Goal: Book appointment/travel/reservation

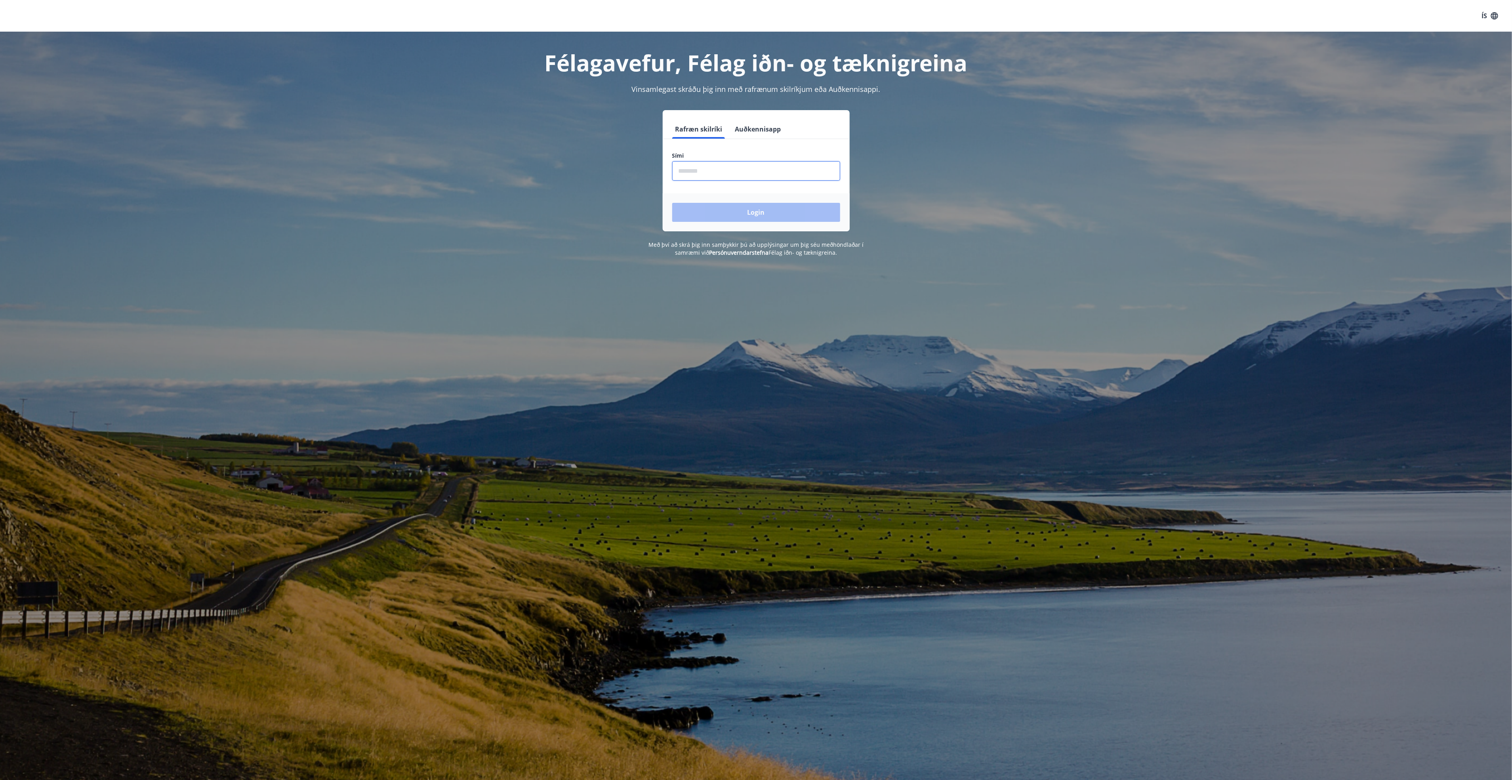
click at [711, 173] on input "phone" at bounding box center [756, 170] width 168 height 19
type input "********"
click at [672, 203] on button "Login" at bounding box center [756, 212] width 168 height 19
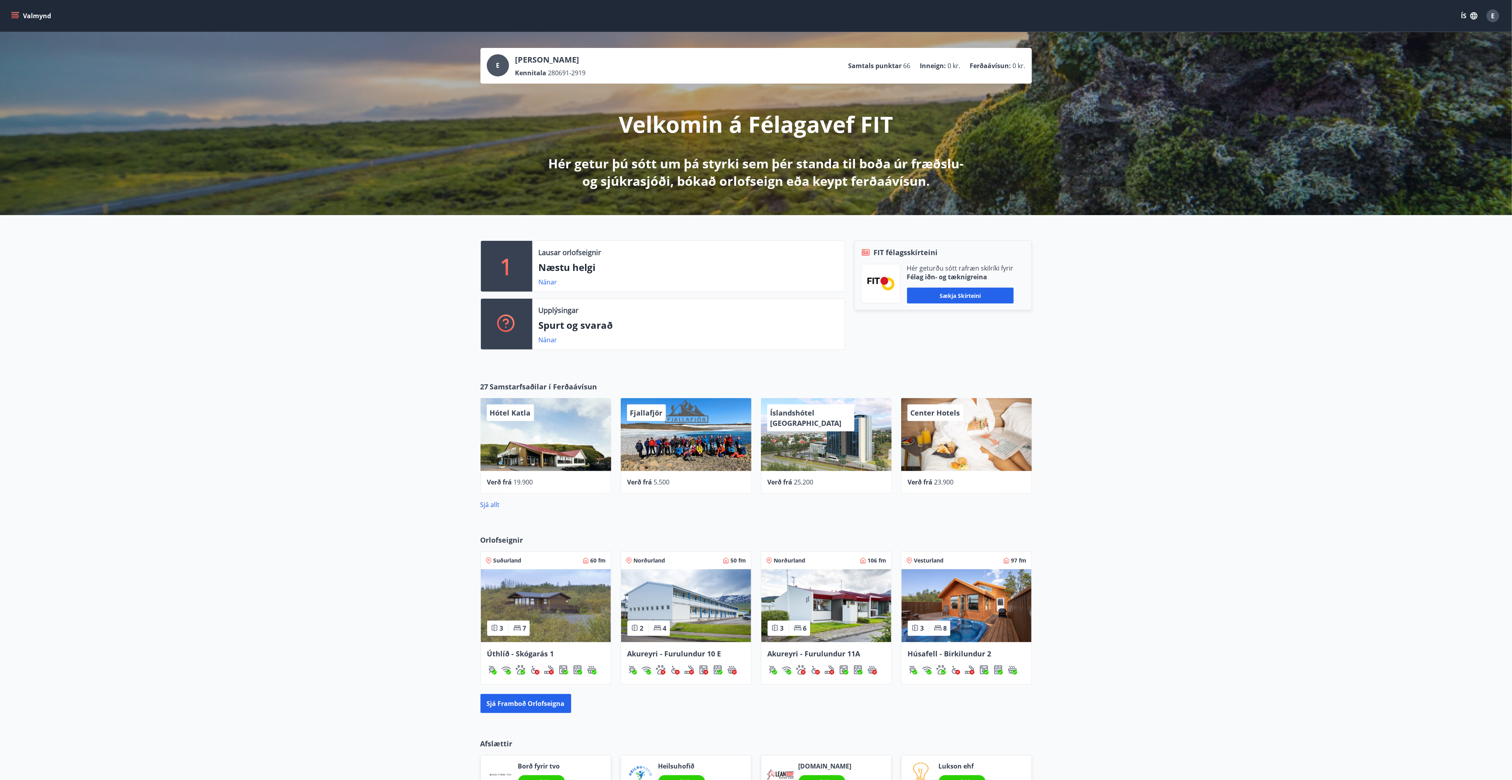
click at [565, 264] on p "Næstu helgi" at bounding box center [688, 267] width 299 height 13
click at [554, 282] on link "Nánar" at bounding box center [548, 282] width 19 height 9
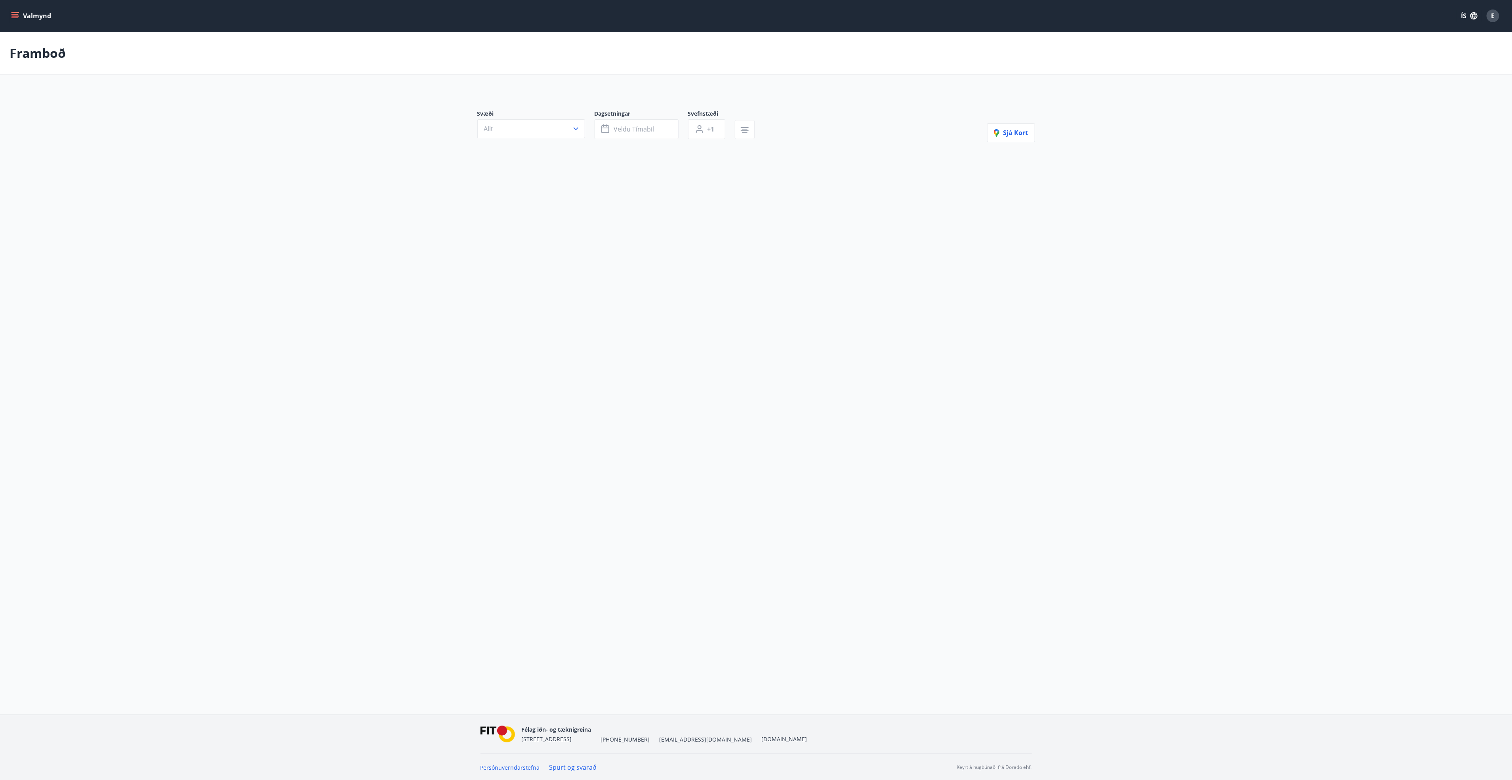
type input "*"
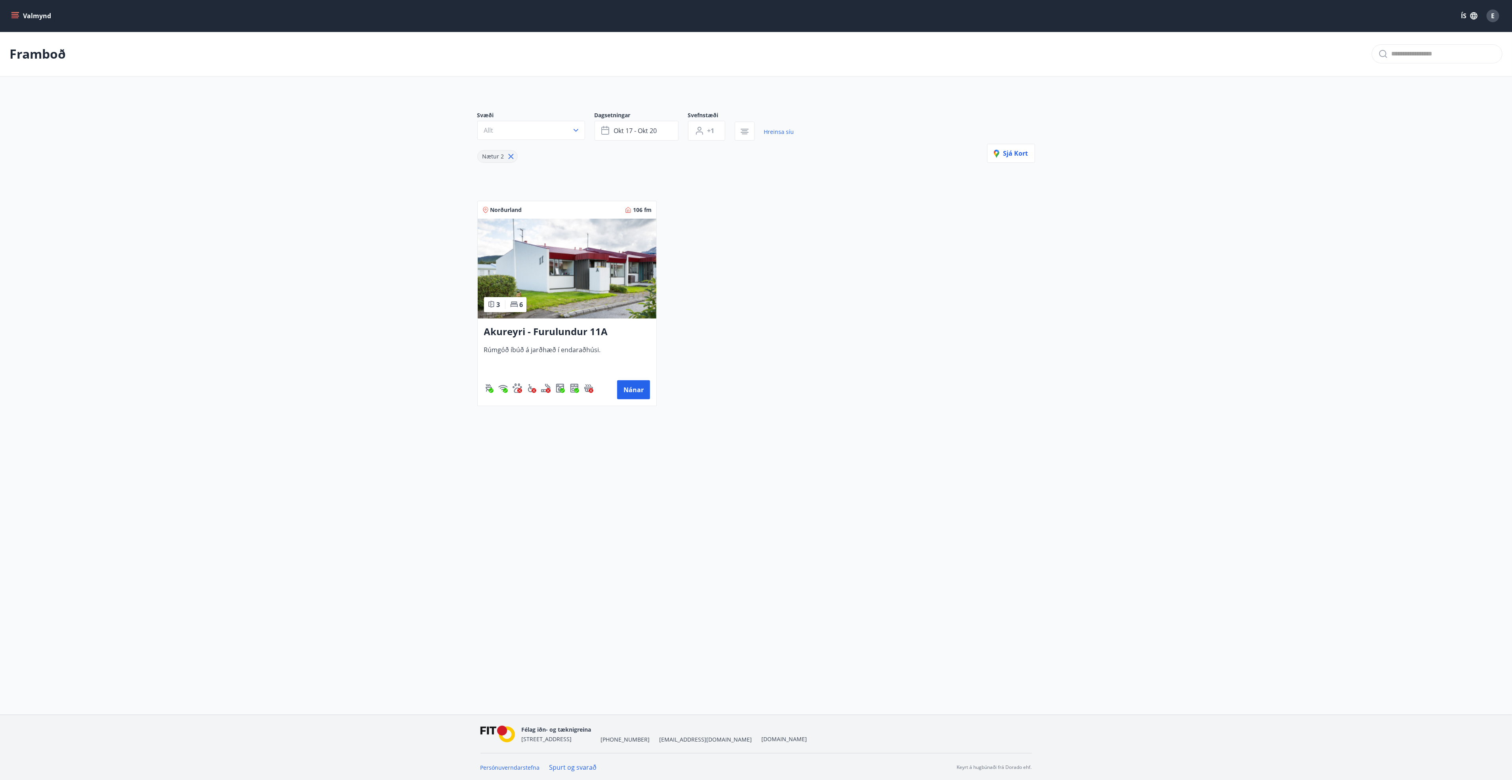
click at [553, 332] on h3 "Akureyri - Furulundur 11A" at bounding box center [567, 332] width 166 height 14
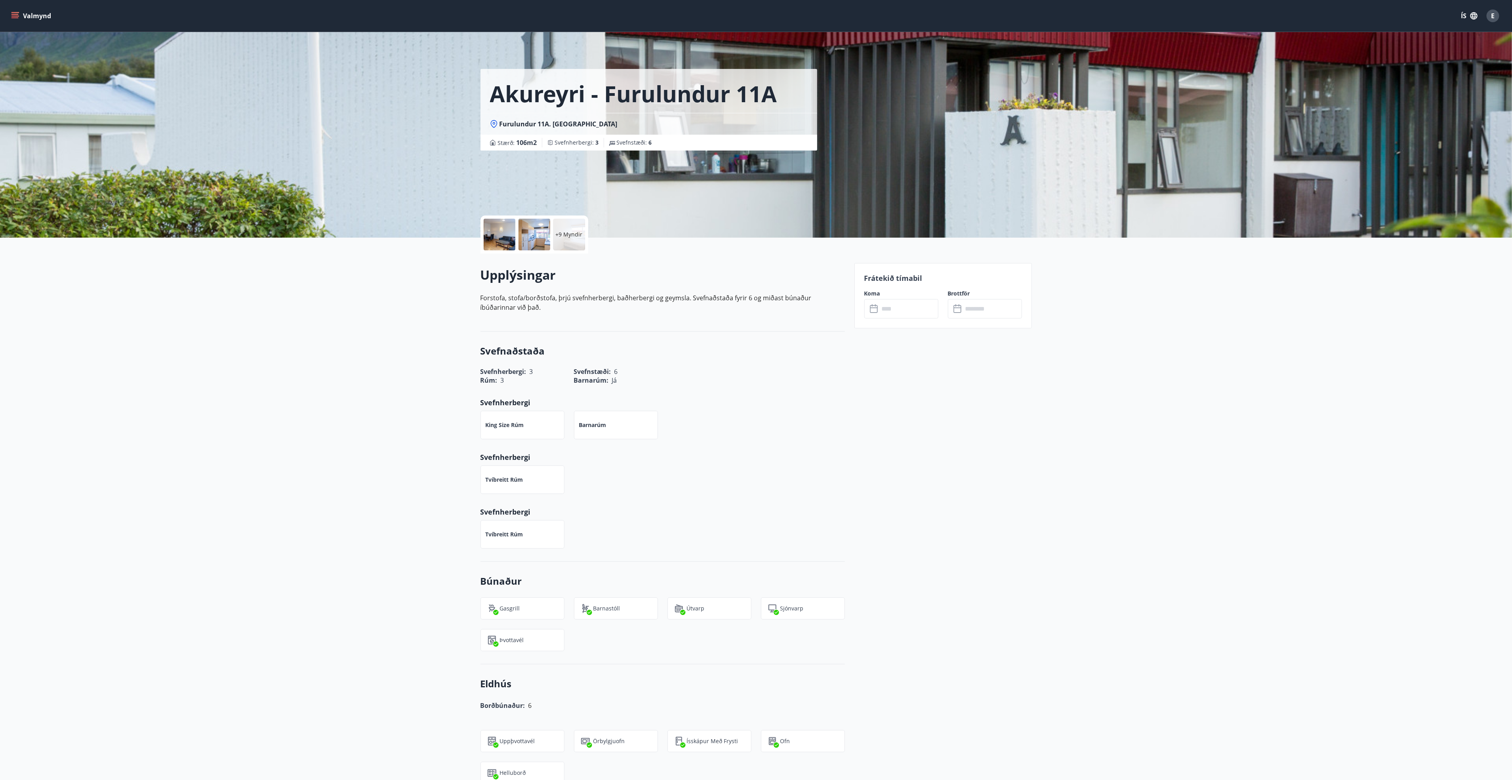
click at [883, 307] on input "text" at bounding box center [908, 308] width 59 height 19
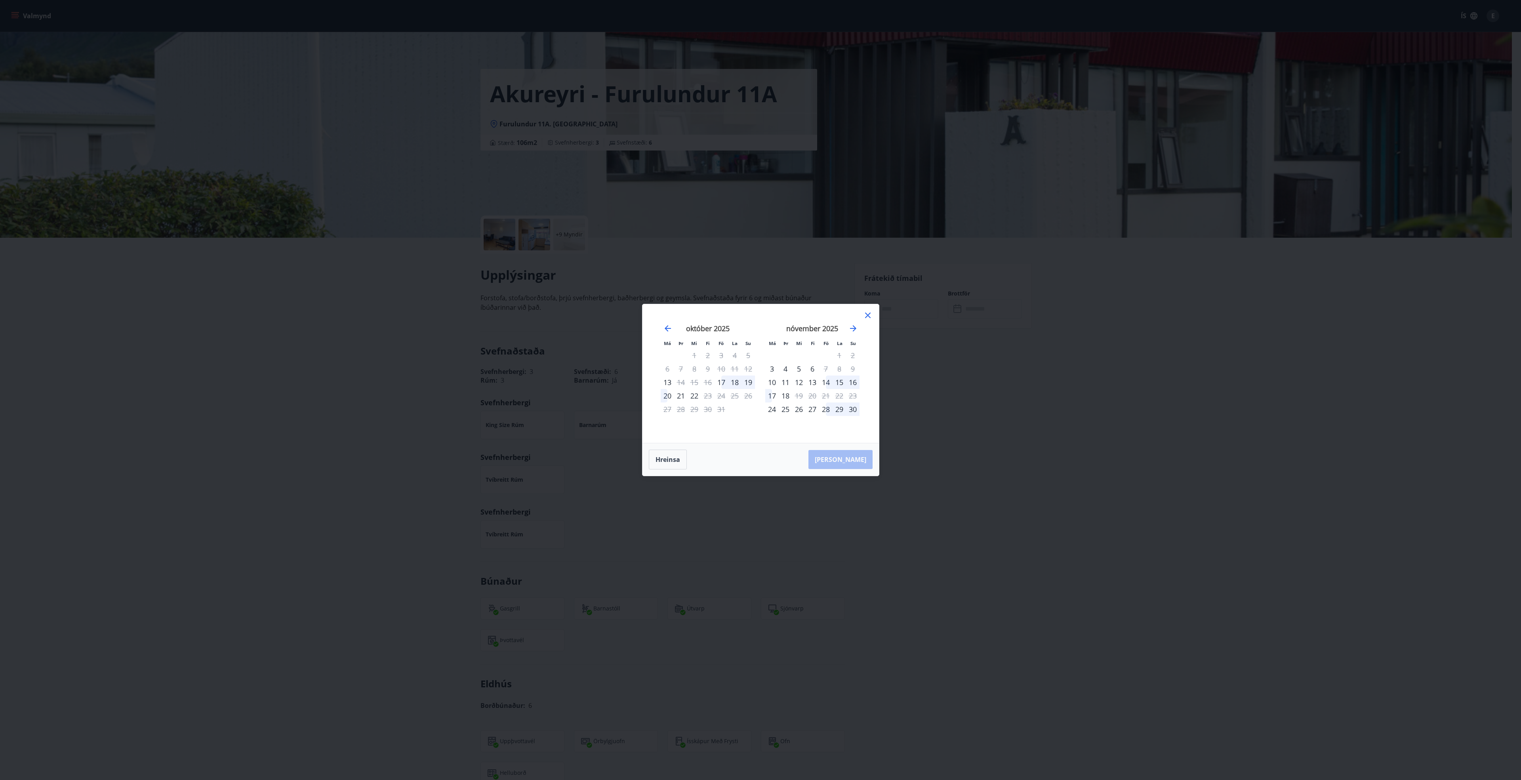
click at [866, 316] on icon at bounding box center [868, 316] width 10 height 10
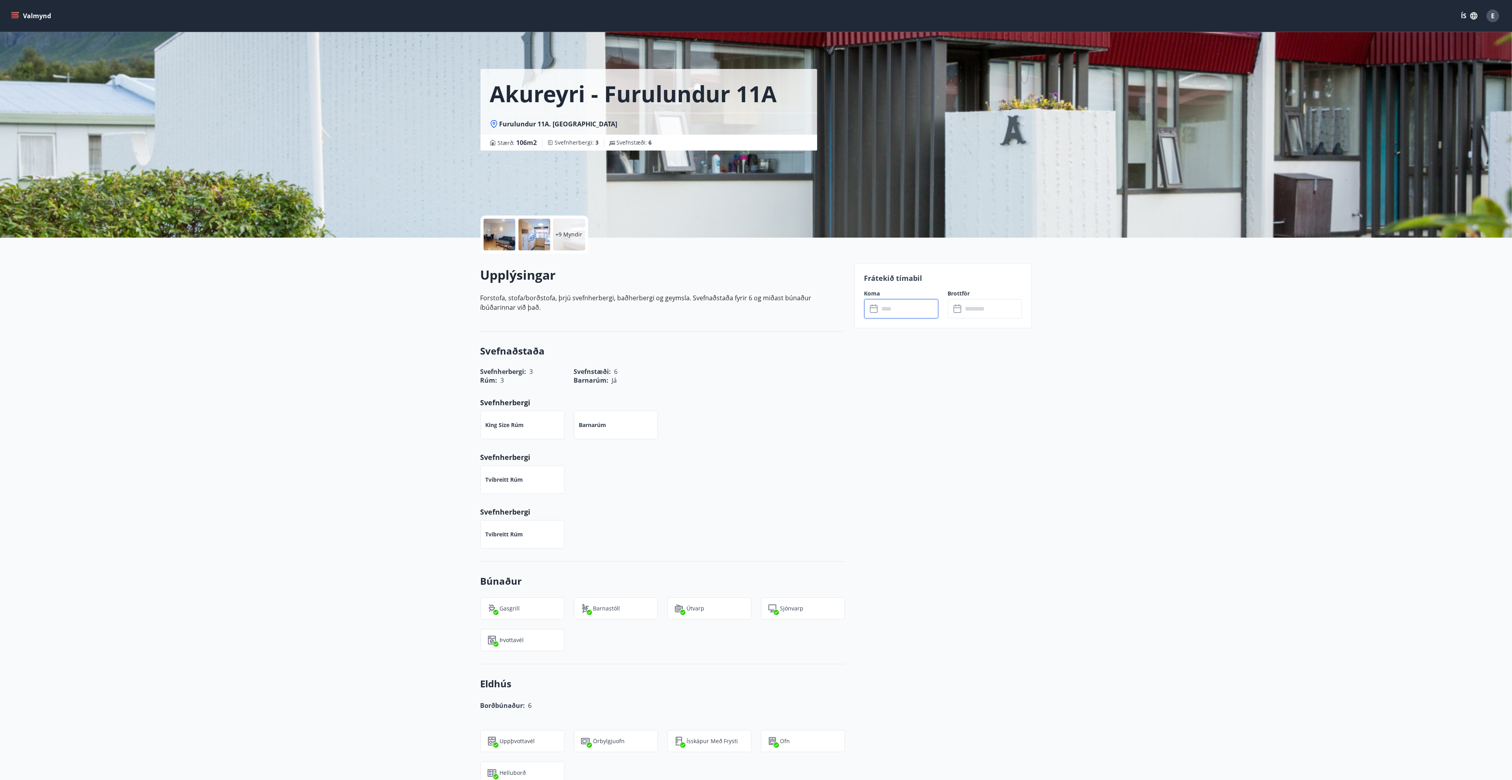
drag, startPoint x: 724, startPoint y: 347, endPoint x: 724, endPoint y: 343, distance: 4.8
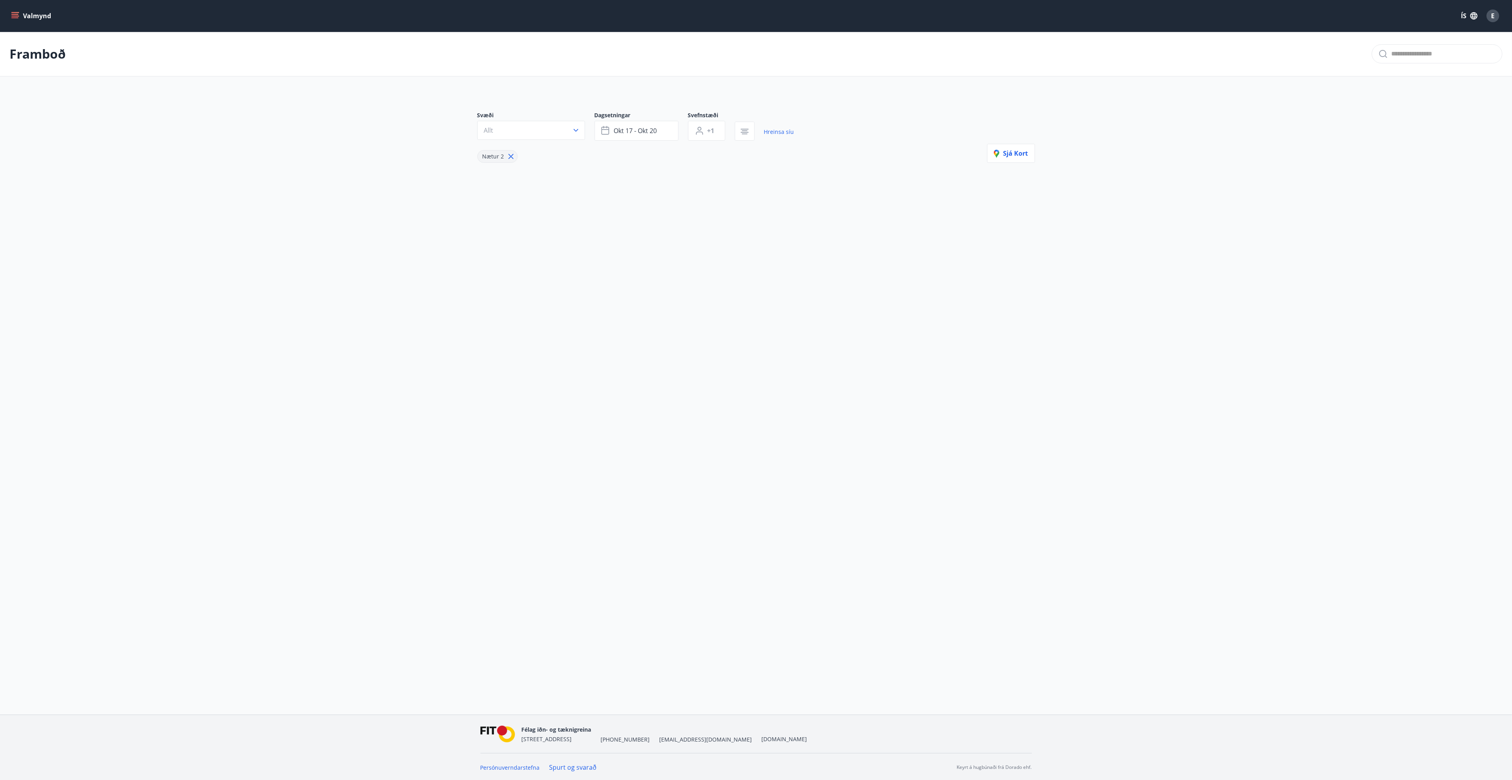
type input "*"
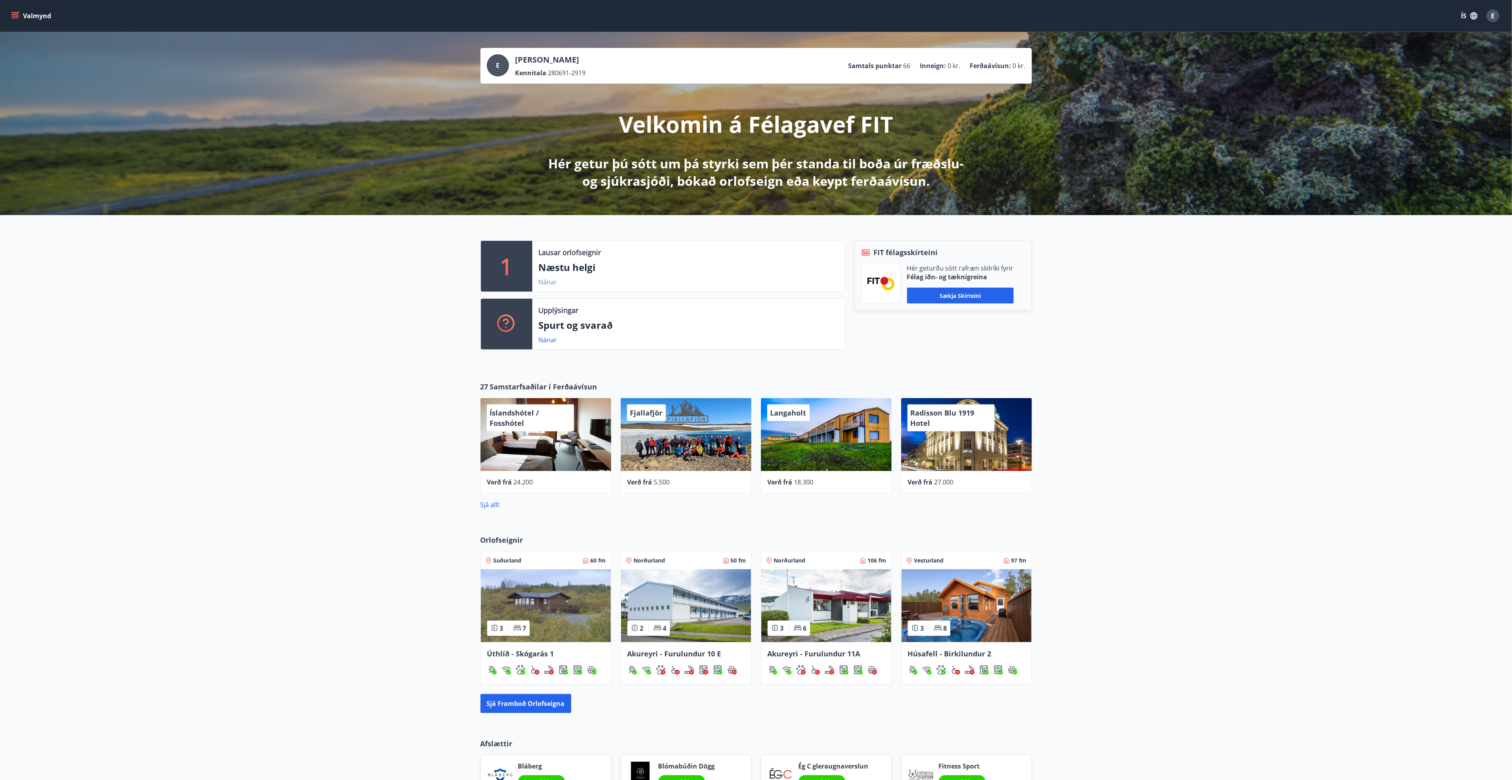
click at [545, 281] on link "Nánar" at bounding box center [548, 282] width 19 height 9
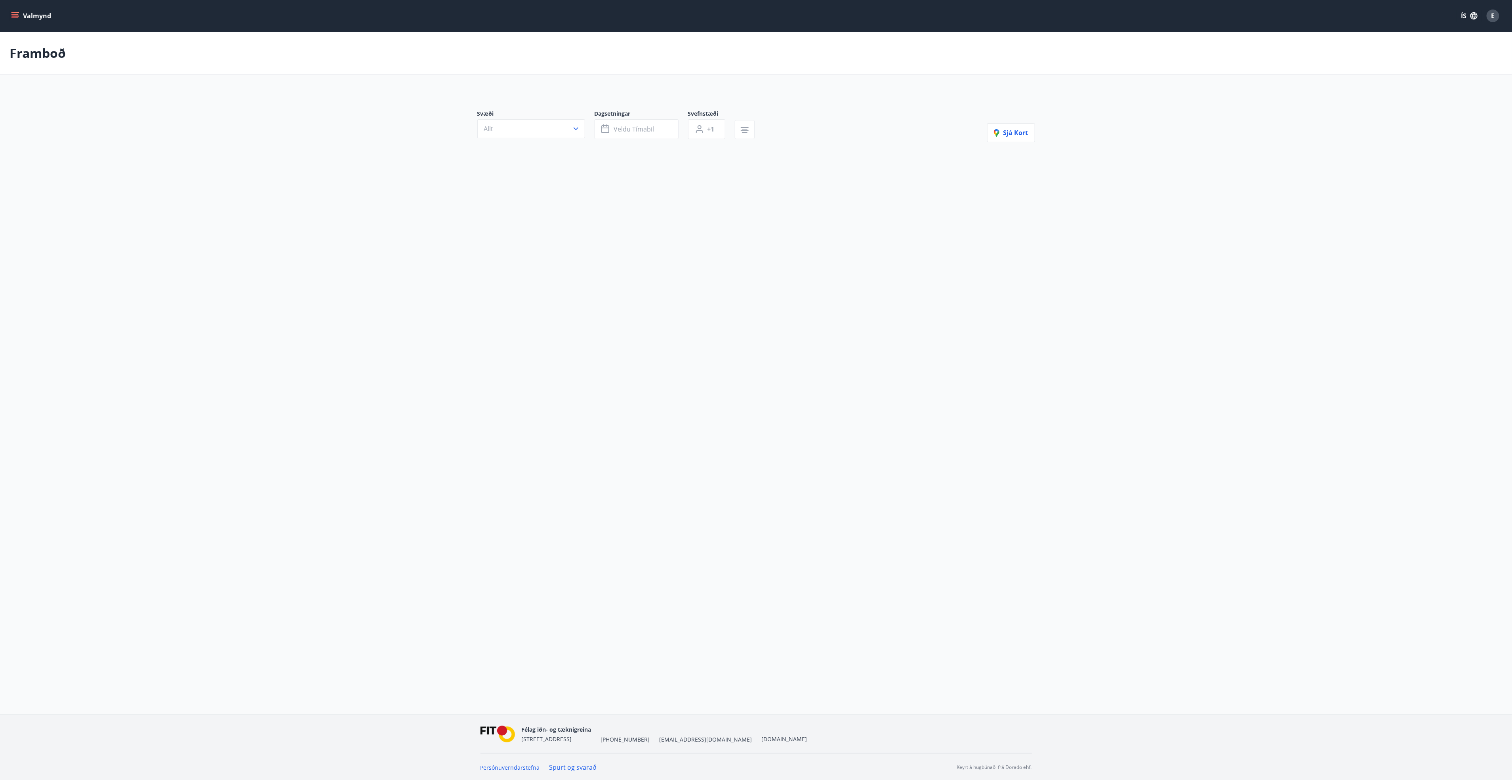
type input "*"
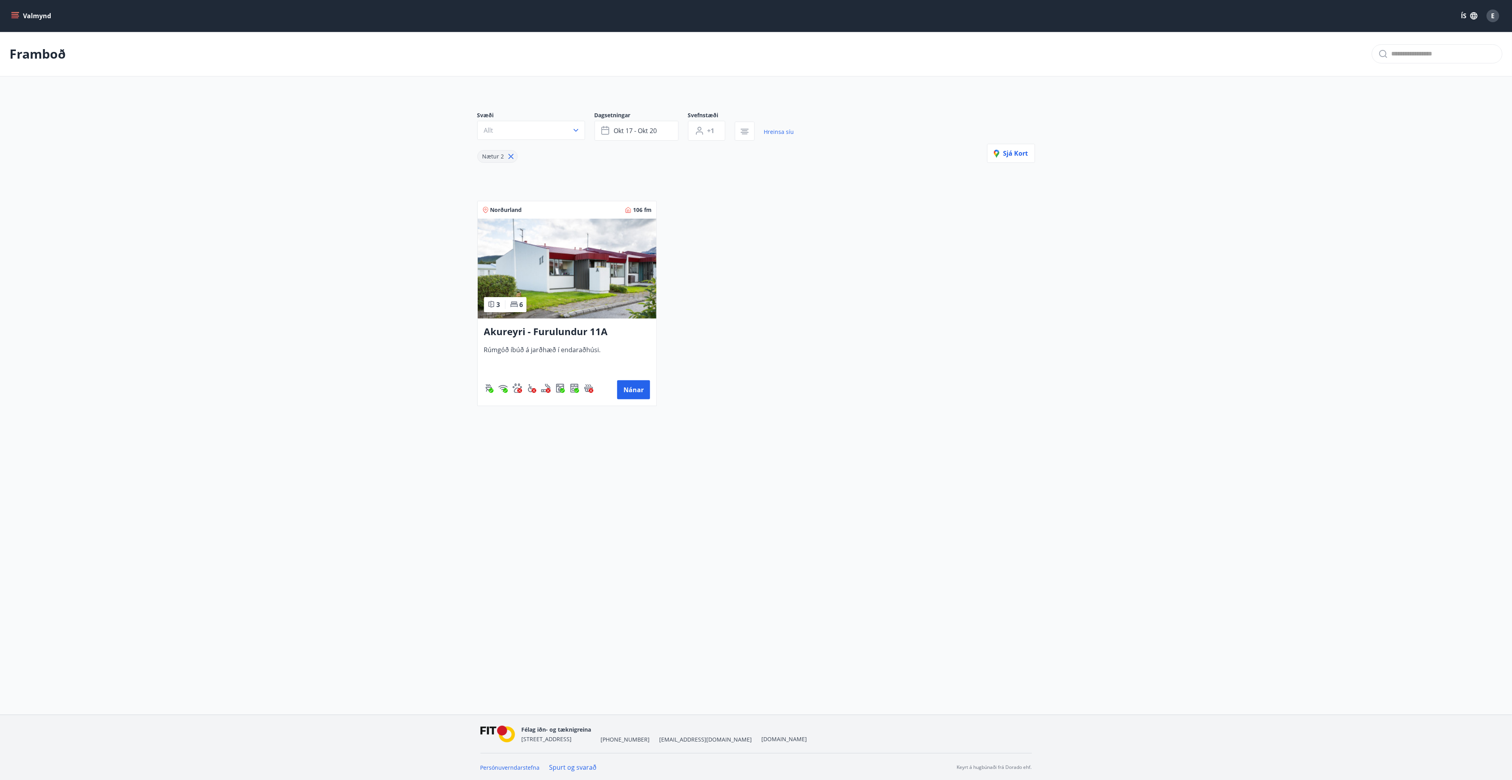
drag, startPoint x: 428, startPoint y: 293, endPoint x: 447, endPoint y: 286, distance: 19.9
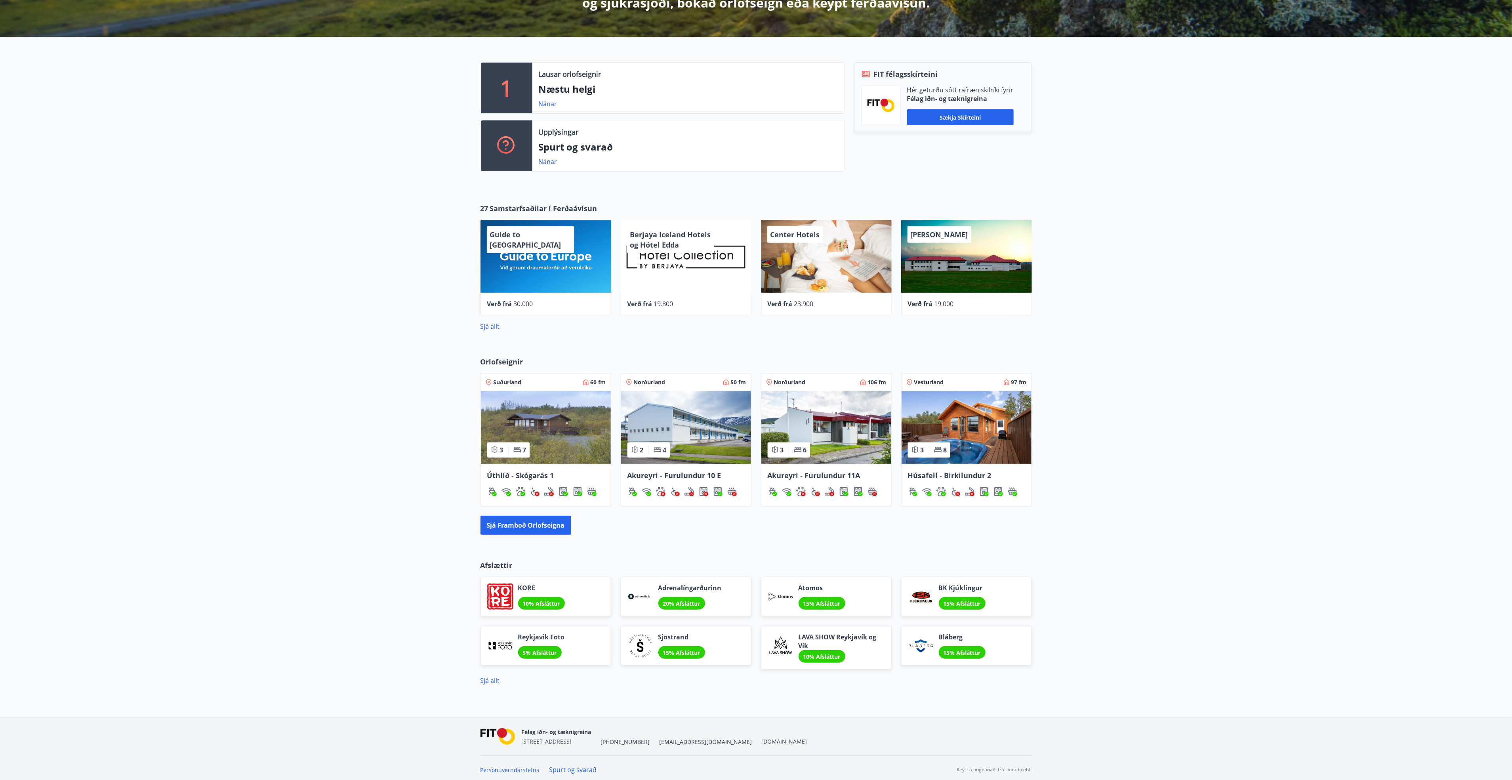
scroll to position [183, 0]
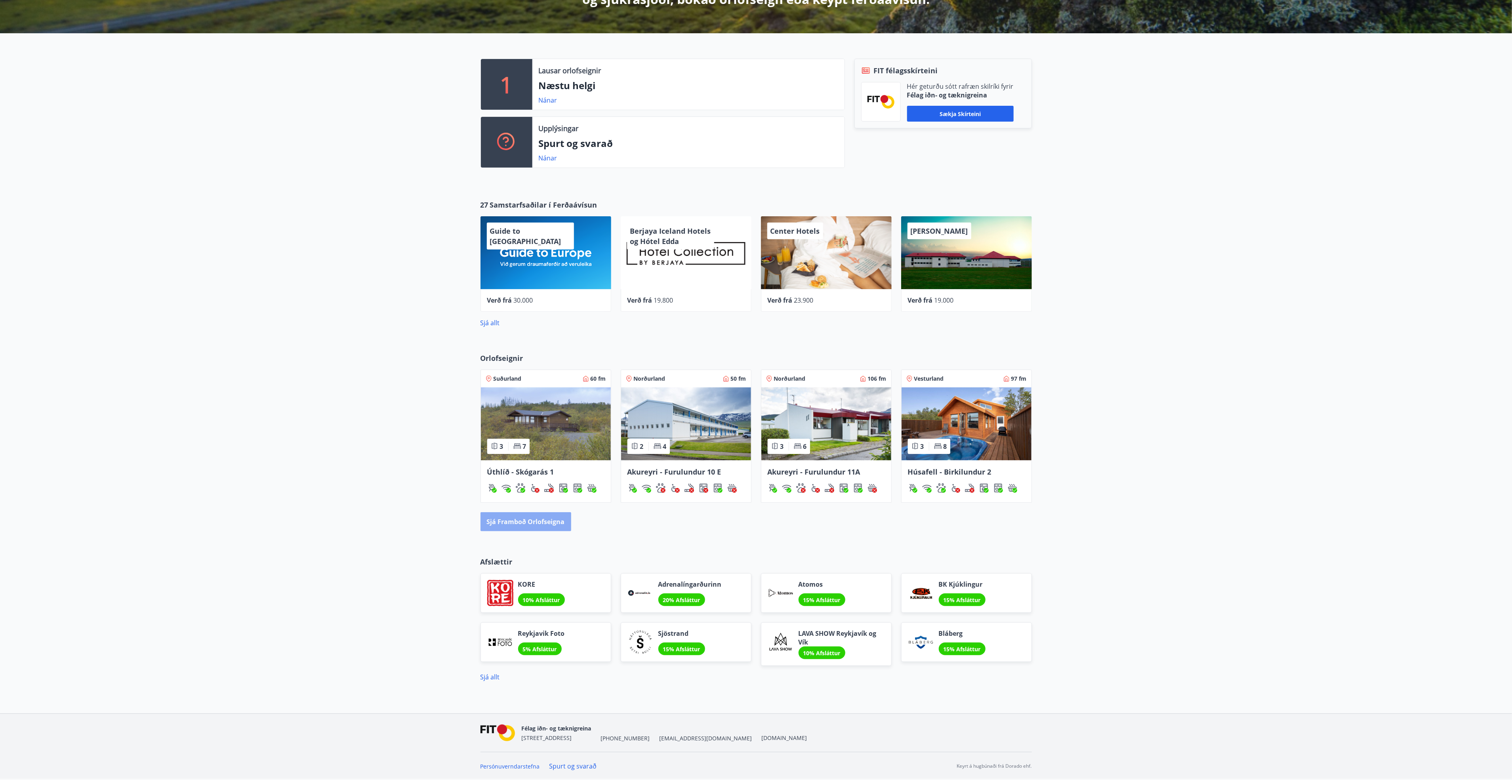
click at [559, 516] on button "Sjá framboð orlofseigna" at bounding box center [525, 521] width 91 height 19
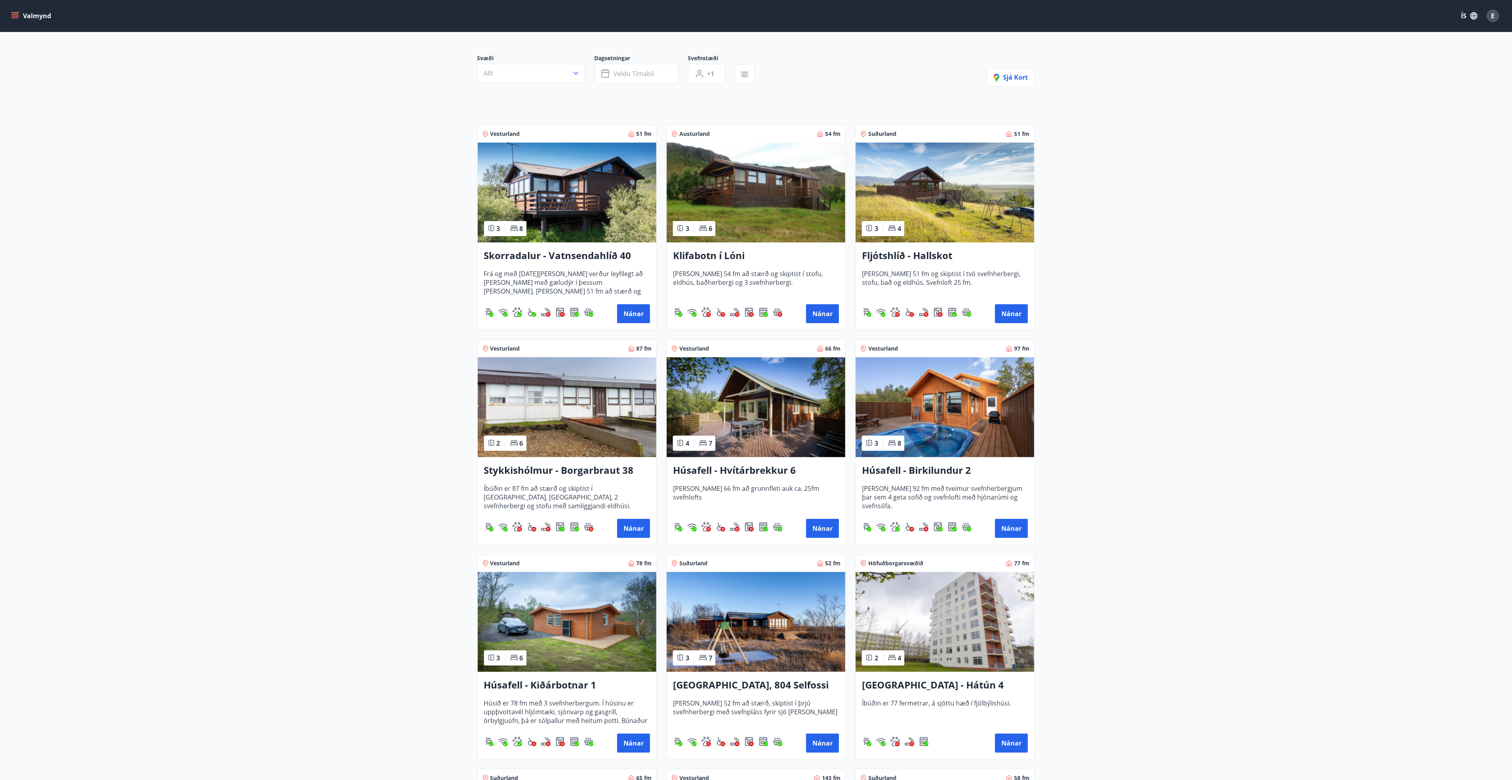
scroll to position [46, 0]
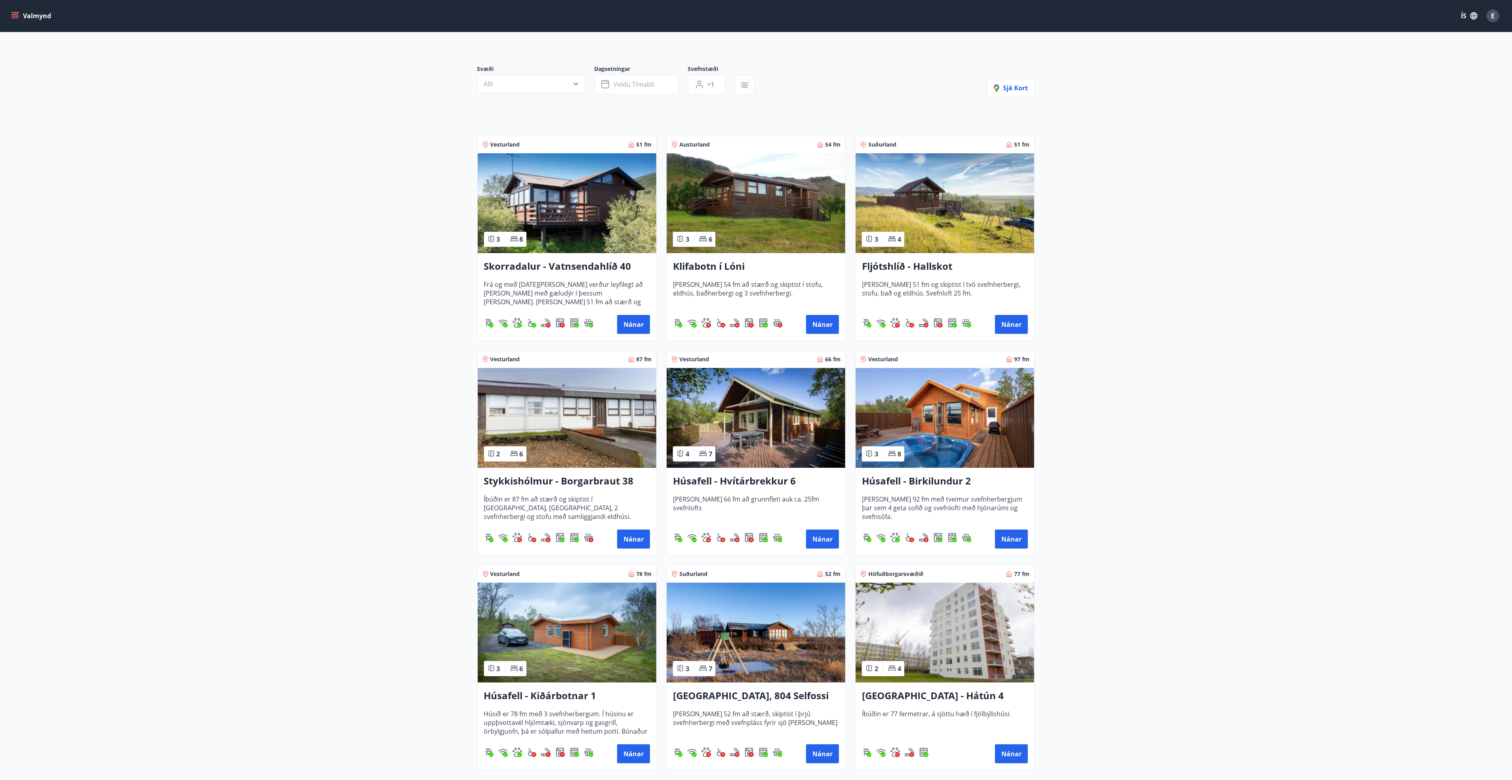
click at [562, 260] on h3 "Skorradalur - Vatnsendahlíð 40" at bounding box center [567, 266] width 166 height 14
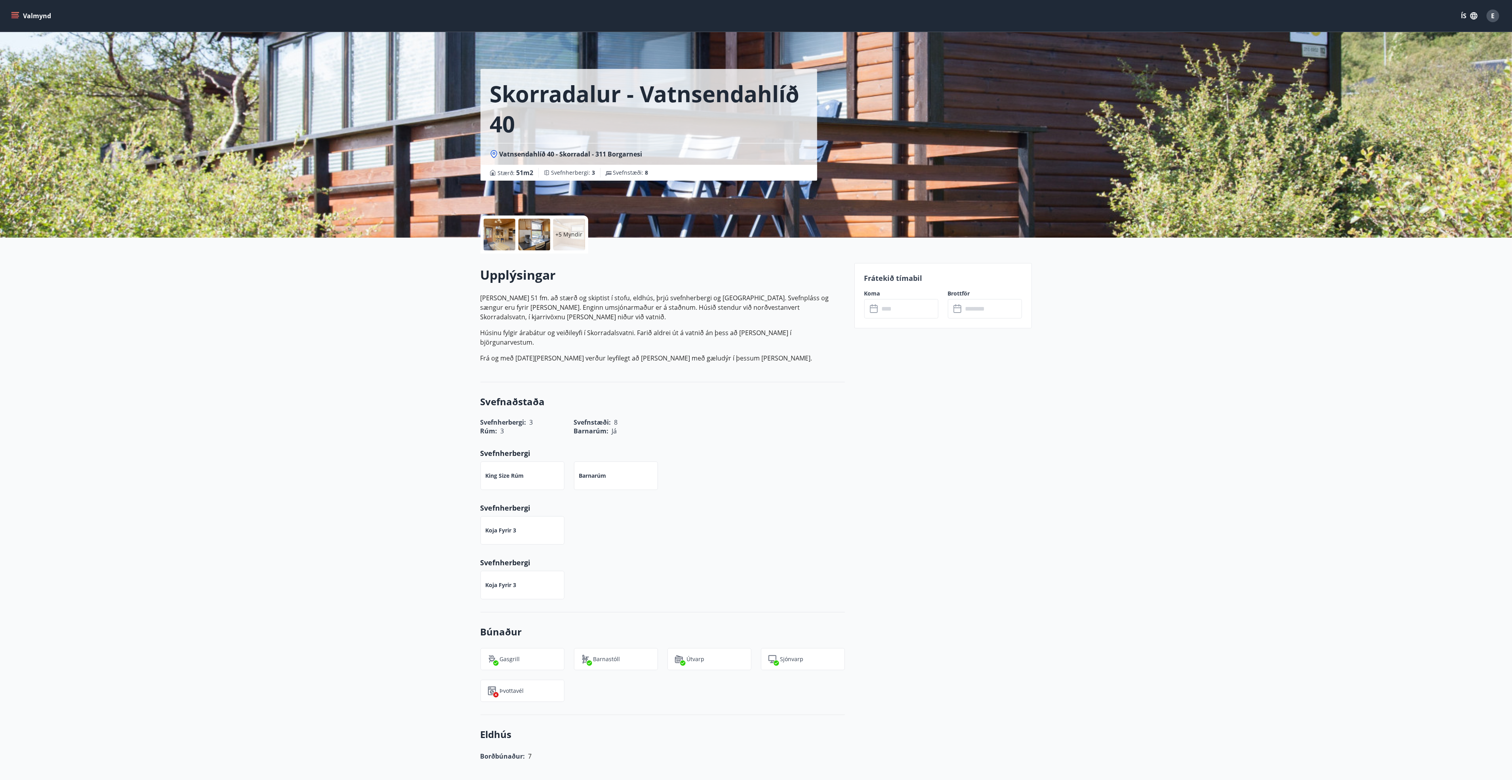
click at [583, 330] on p "Húsinu fylgir árabátur og veiðileyfi í Skorradalsvatni. Farið aldrei út á vatni…" at bounding box center [662, 337] width 364 height 19
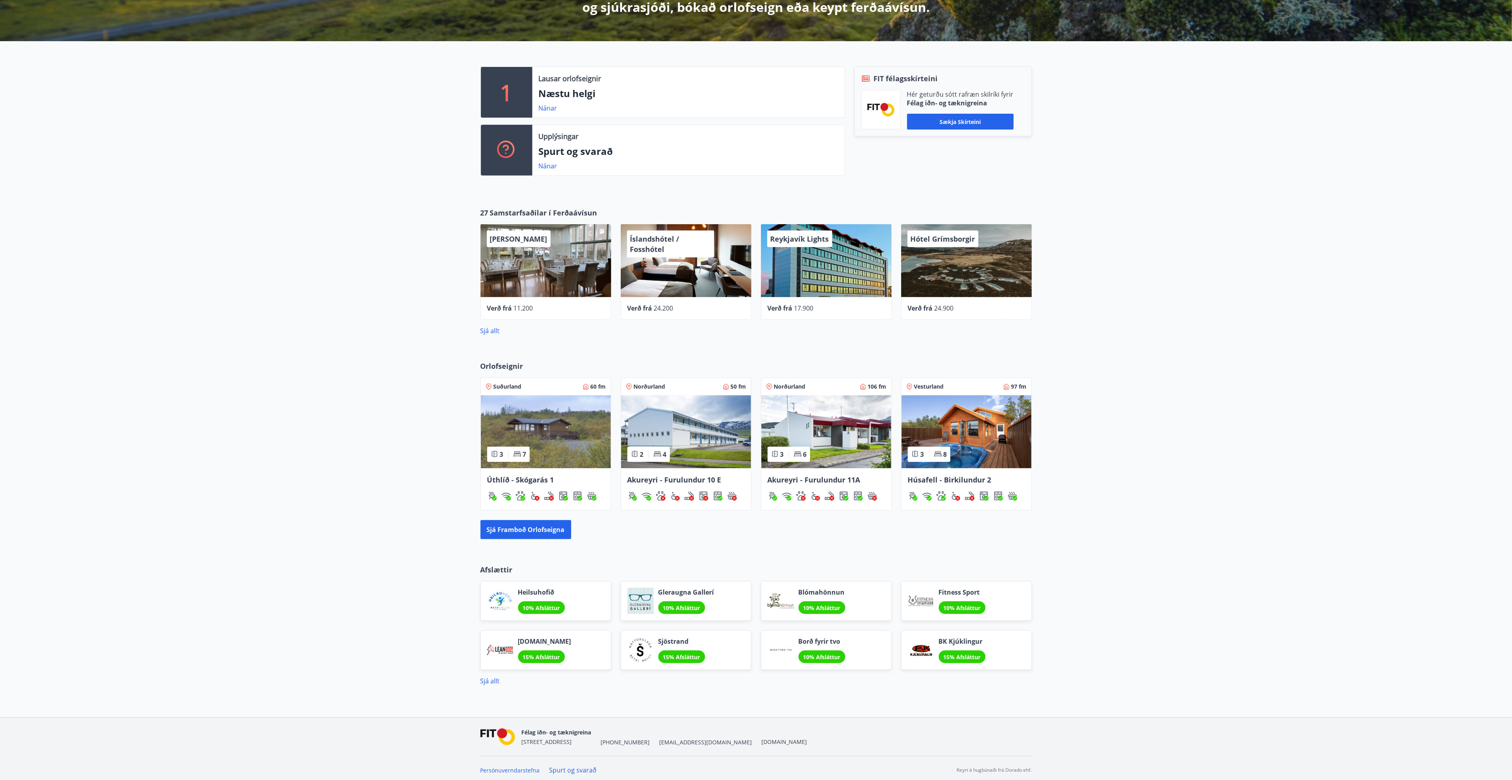
scroll to position [179, 0]
